Goal: Task Accomplishment & Management: Use online tool/utility

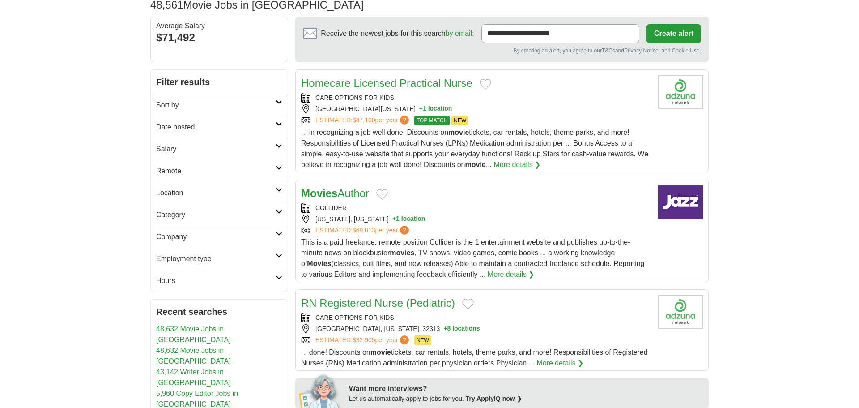
scroll to position [142, 0]
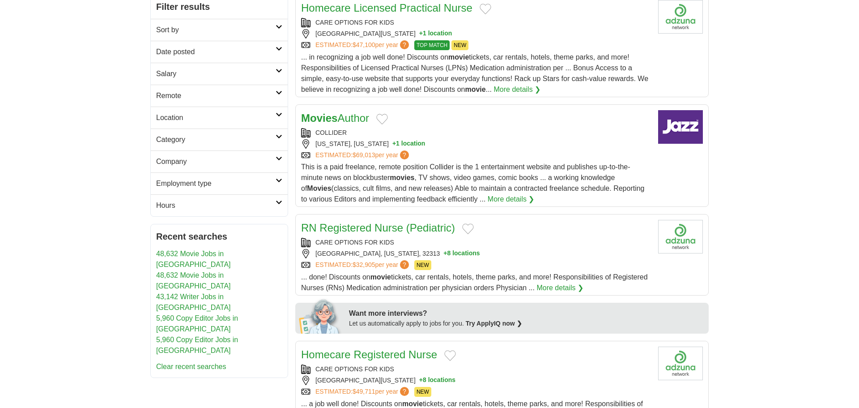
click at [360, 118] on link "Movies Author" at bounding box center [335, 118] width 68 height 12
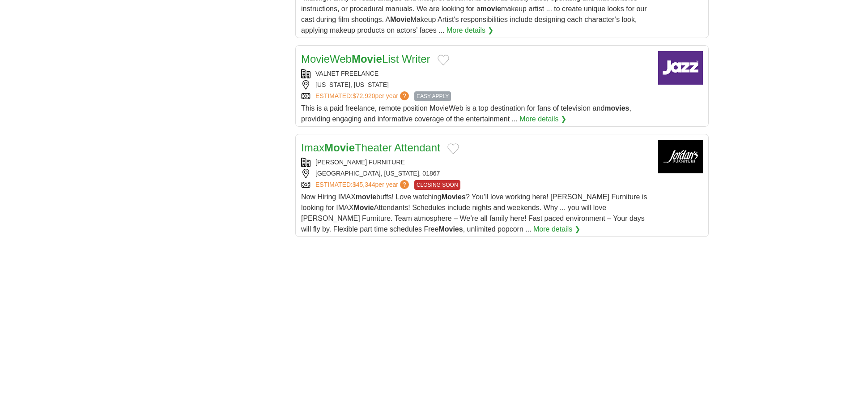
scroll to position [944, 0]
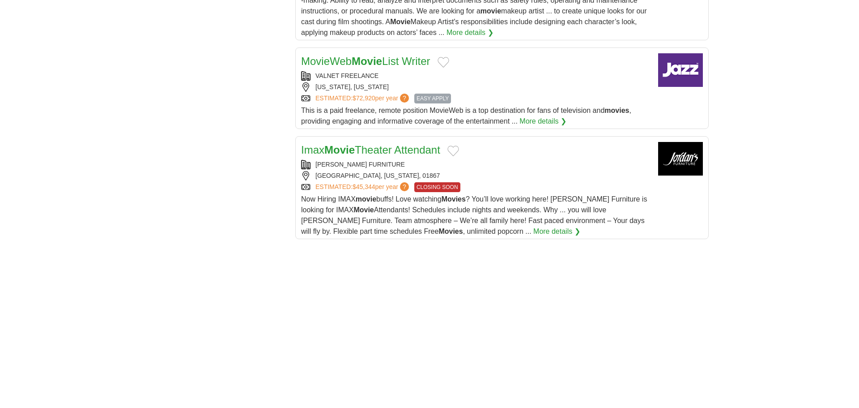
click at [374, 67] on strong "Movie" at bounding box center [367, 61] width 30 height 12
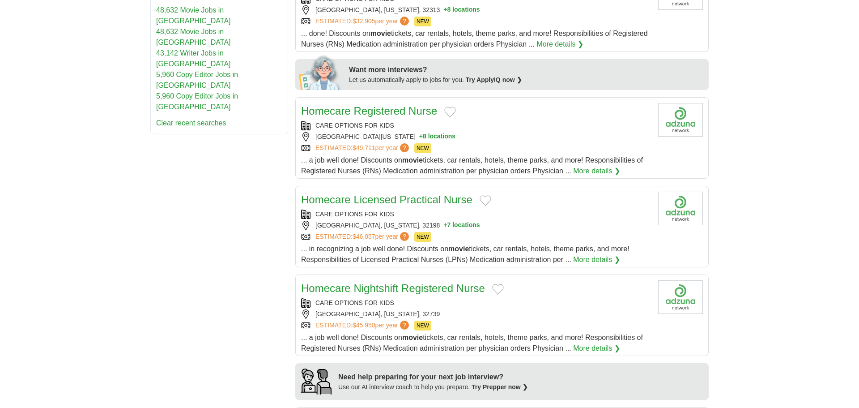
scroll to position [0, 0]
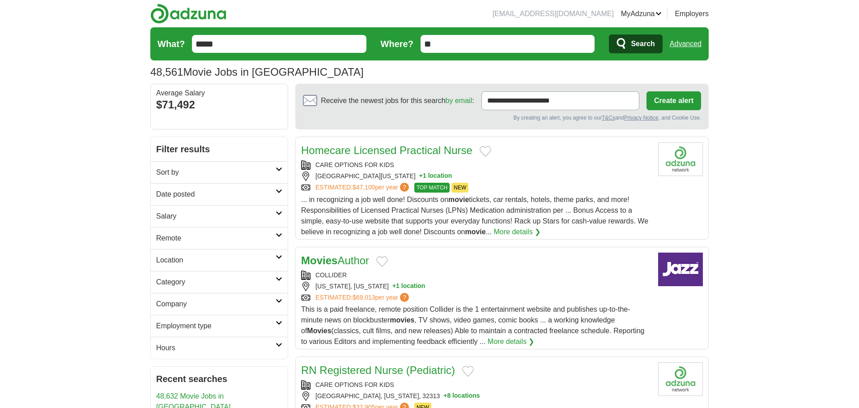
drag, startPoint x: 143, startPoint y: 47, endPoint x: 110, endPoint y: 49, distance: 33.6
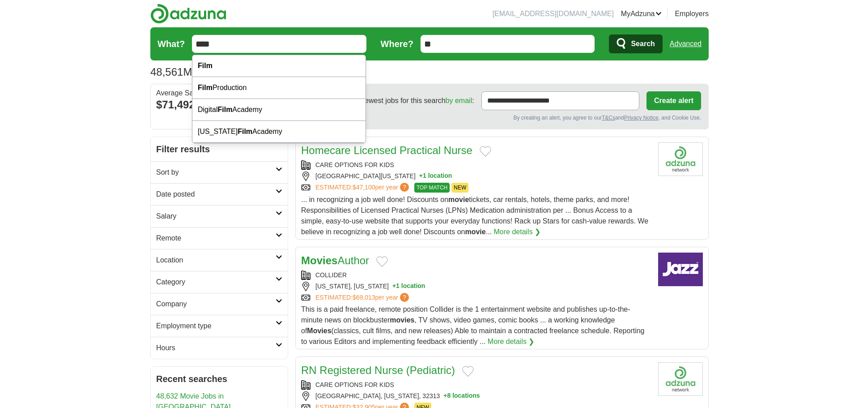
type input "****"
click at [609, 34] on button "Search" at bounding box center [635, 43] width 53 height 19
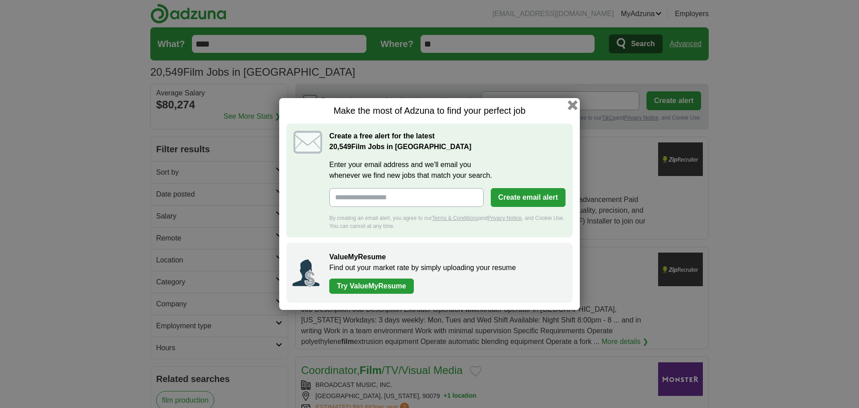
click at [570, 106] on button "button" at bounding box center [573, 105] width 10 height 10
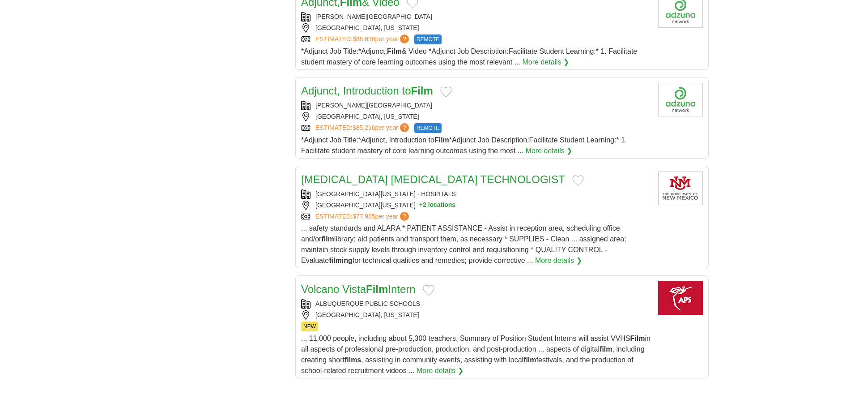
scroll to position [903, 0]
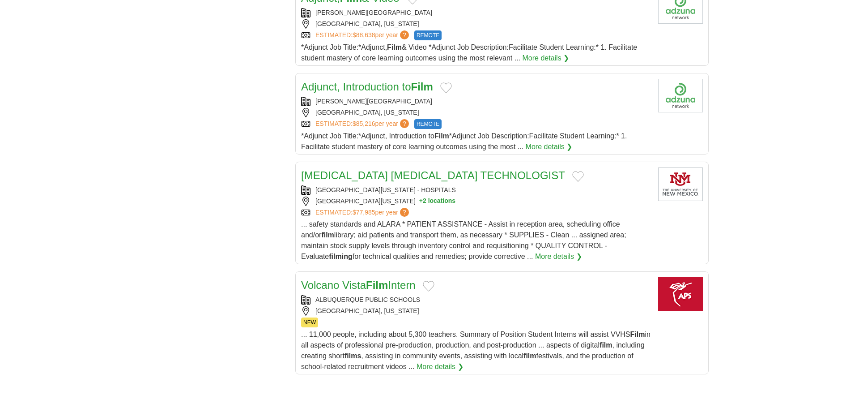
click at [371, 84] on link "Adjunct, Introduction to Film" at bounding box center [367, 87] width 132 height 12
